Goal: Communication & Community: Answer question/provide support

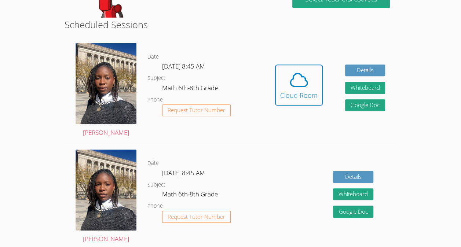
scroll to position [126, 0]
click at [299, 88] on icon at bounding box center [298, 80] width 21 height 21
click at [306, 74] on icon at bounding box center [298, 80] width 21 height 21
click at [295, 84] on icon at bounding box center [298, 80] width 21 height 21
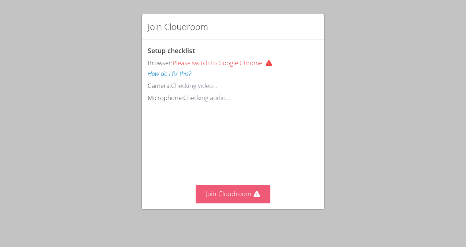
click at [221, 203] on button "Join Cloudroom" at bounding box center [233, 194] width 75 height 18
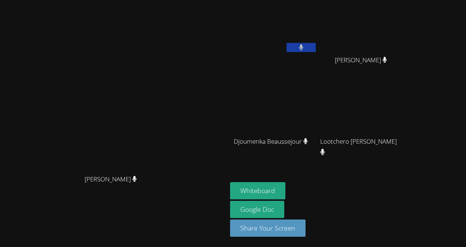
click at [293, 87] on video at bounding box center [273, 108] width 87 height 49
click at [449, 74] on div "[PERSON_NAME] [PERSON_NAME] [PERSON_NAME] Djoumenka Beaussejour Djoumenka Beaus…" at bounding box center [233, 123] width 466 height 247
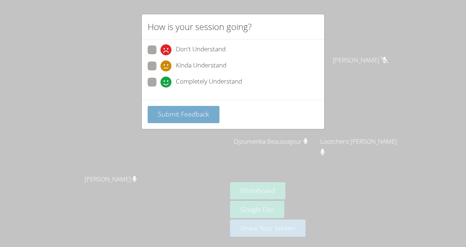
click at [192, 114] on span "Submit Feedback" at bounding box center [183, 114] width 51 height 9
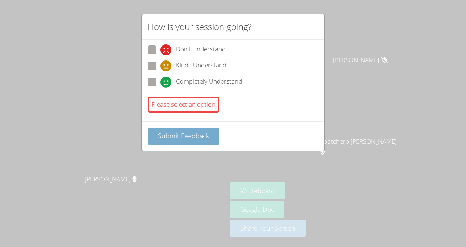
click at [179, 133] on span "Submit Feedback" at bounding box center [183, 135] width 51 height 9
click at [161, 71] on span at bounding box center [161, 71] width 0 height 0
click at [161, 65] on input "Kinda Understand" at bounding box center [164, 65] width 6 height 6
radio input "true"
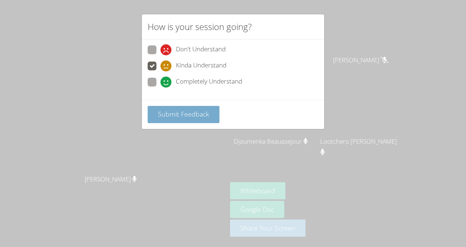
click at [166, 112] on span "Submit Feedback" at bounding box center [183, 114] width 51 height 9
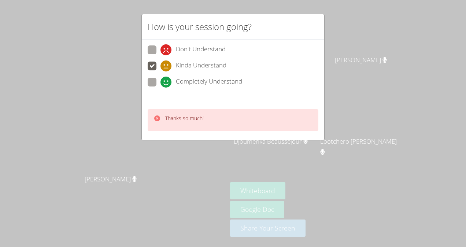
click at [218, 202] on div "How is your session going? Don't Understand Kinda Understand Completely Underst…" at bounding box center [233, 123] width 466 height 247
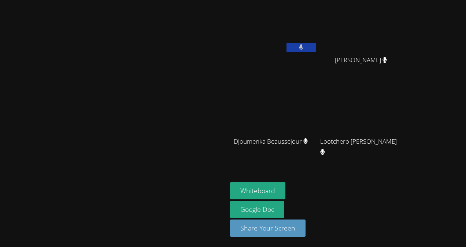
drag, startPoint x: 178, startPoint y: 96, endPoint x: 180, endPoint y: 77, distance: 19.2
click at [169, 96] on video at bounding box center [114, 109] width 110 height 125
click at [169, 154] on video at bounding box center [114, 109] width 110 height 125
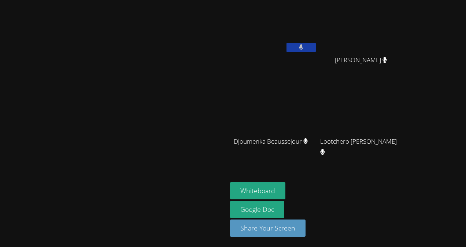
click at [169, 154] on video at bounding box center [114, 109] width 110 height 125
click at [286, 188] on button "Whiteboard" at bounding box center [257, 190] width 55 height 17
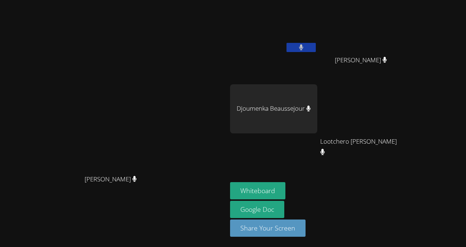
click at [363, 12] on video at bounding box center [363, 27] width 87 height 49
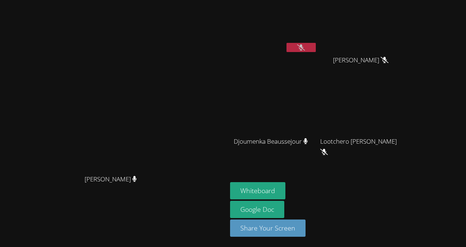
click at [316, 50] on button at bounding box center [301, 47] width 29 height 9
click at [305, 45] on icon at bounding box center [301, 47] width 8 height 6
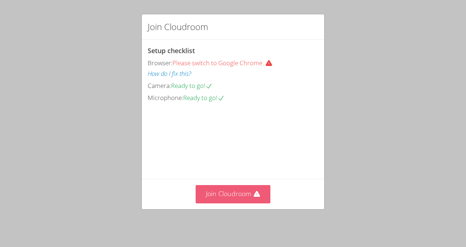
click at [255, 190] on button "Join Cloudroom" at bounding box center [233, 194] width 75 height 18
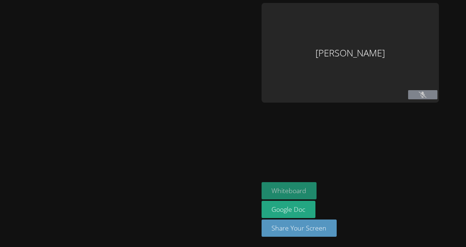
click at [286, 188] on button "Whiteboard" at bounding box center [289, 190] width 55 height 17
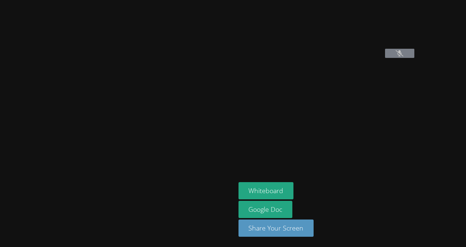
click at [236, 147] on aside "Jhonsley [PERSON_NAME] Google Doc Share Your Screen" at bounding box center [327, 123] width 183 height 247
